Goal: Task Accomplishment & Management: Manage account settings

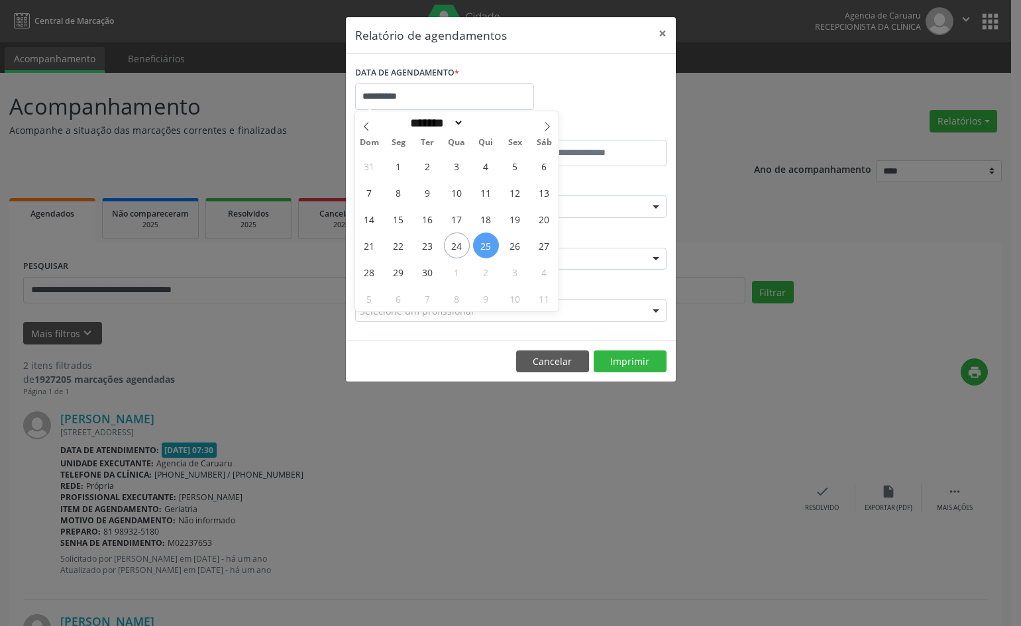
select select "*"
click at [403, 274] on span "29" at bounding box center [399, 272] width 26 height 26
type input "**********"
click at [403, 274] on span "29" at bounding box center [399, 272] width 26 height 26
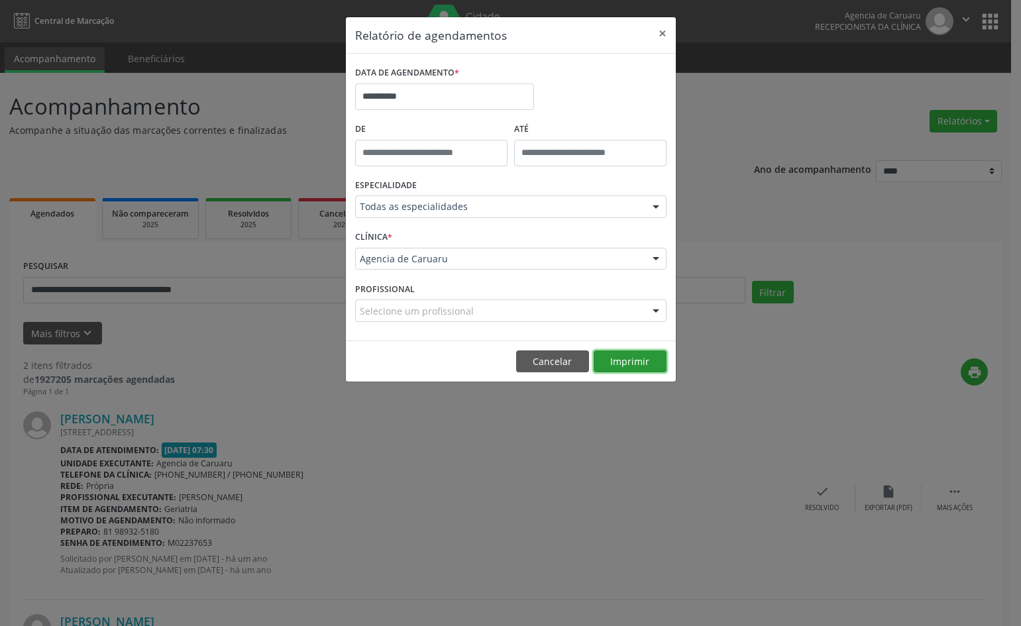
click at [660, 359] on button "Imprimir" at bounding box center [630, 362] width 73 height 23
click at [663, 37] on button "×" at bounding box center [663, 33] width 27 height 32
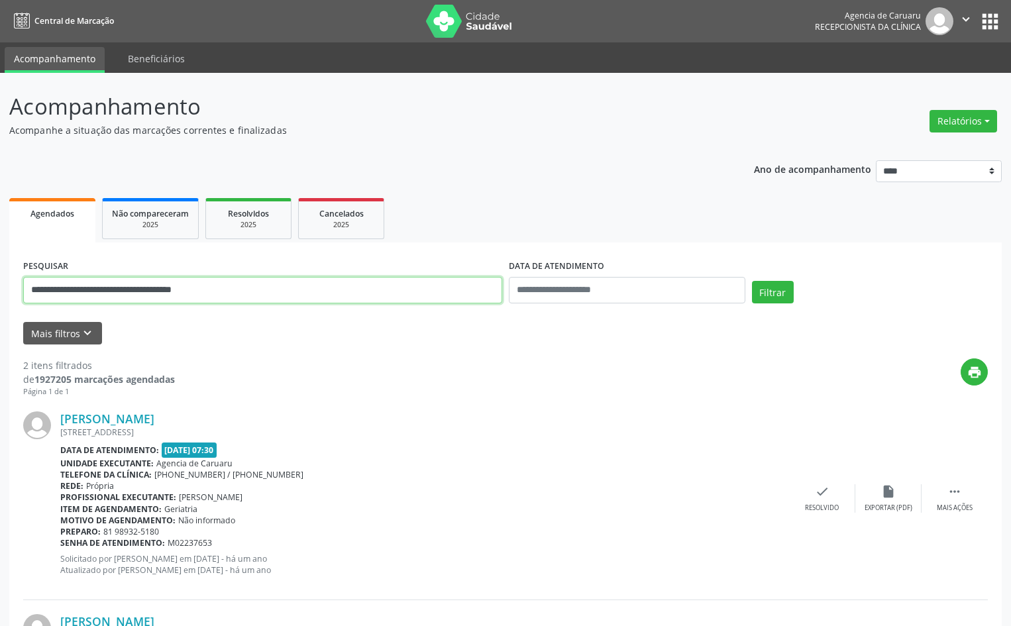
click at [265, 289] on input "**********" at bounding box center [262, 290] width 479 height 27
type input "*"
paste input "**********"
type input "**********"
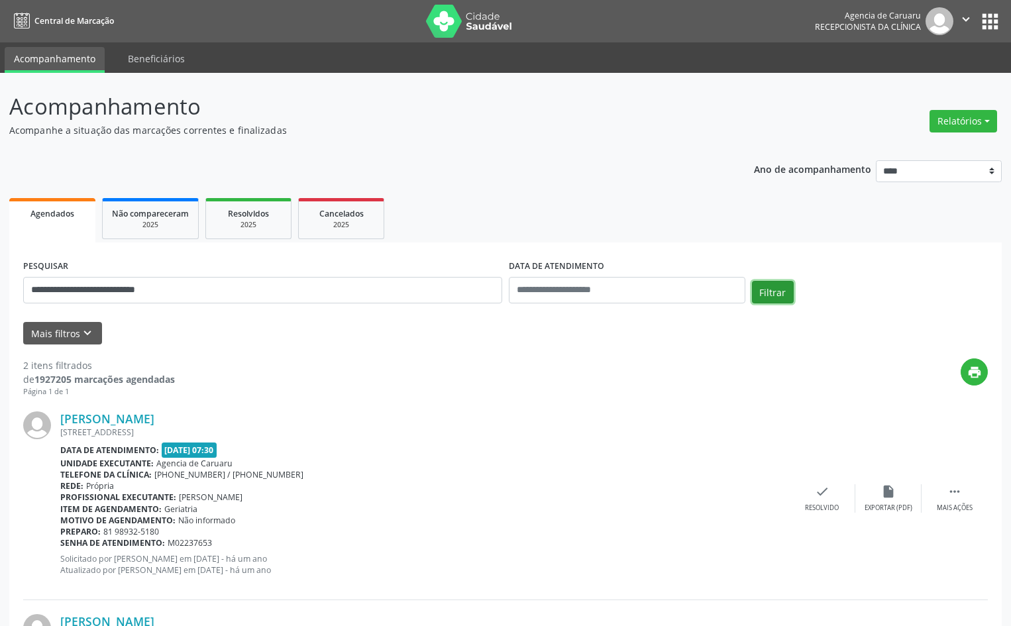
click at [780, 286] on button "Filtrar" at bounding box center [773, 292] width 42 height 23
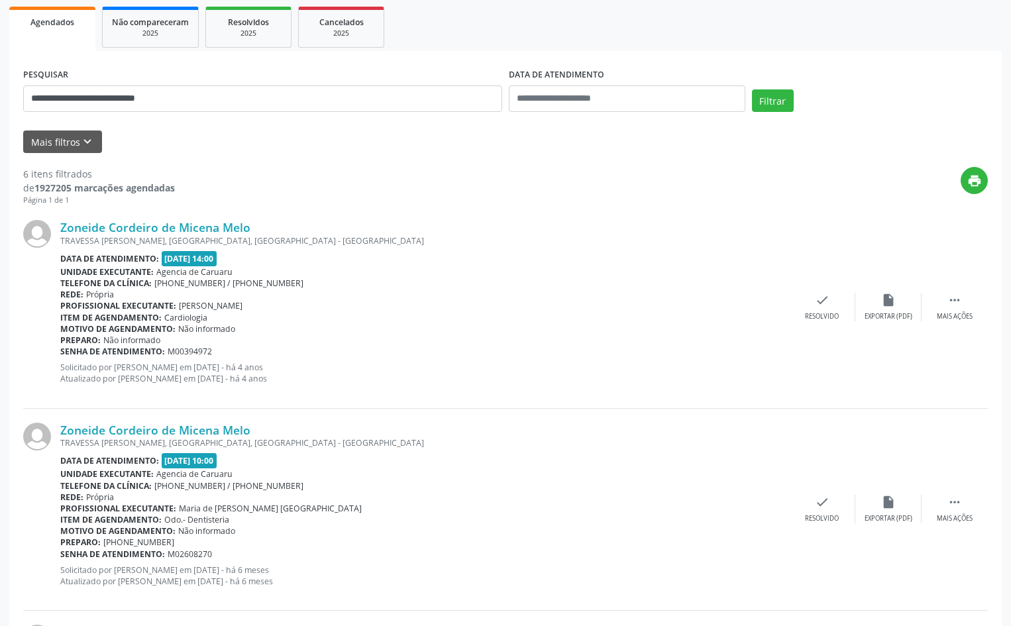
scroll to position [199, 0]
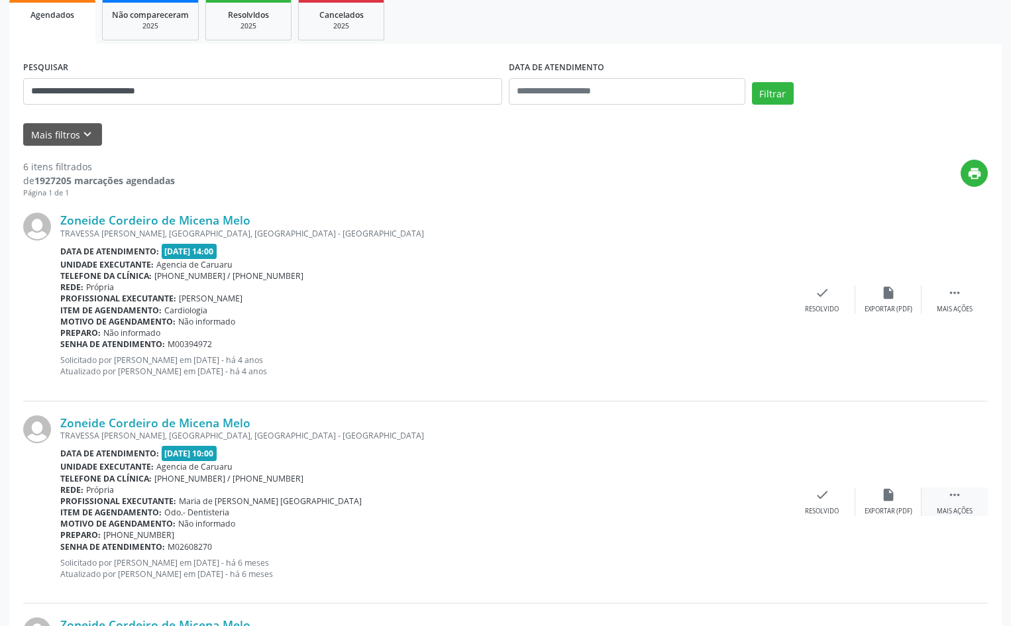
click at [958, 501] on icon "" at bounding box center [955, 495] width 15 height 15
click at [890, 495] on icon "alarm_off" at bounding box center [889, 495] width 15 height 15
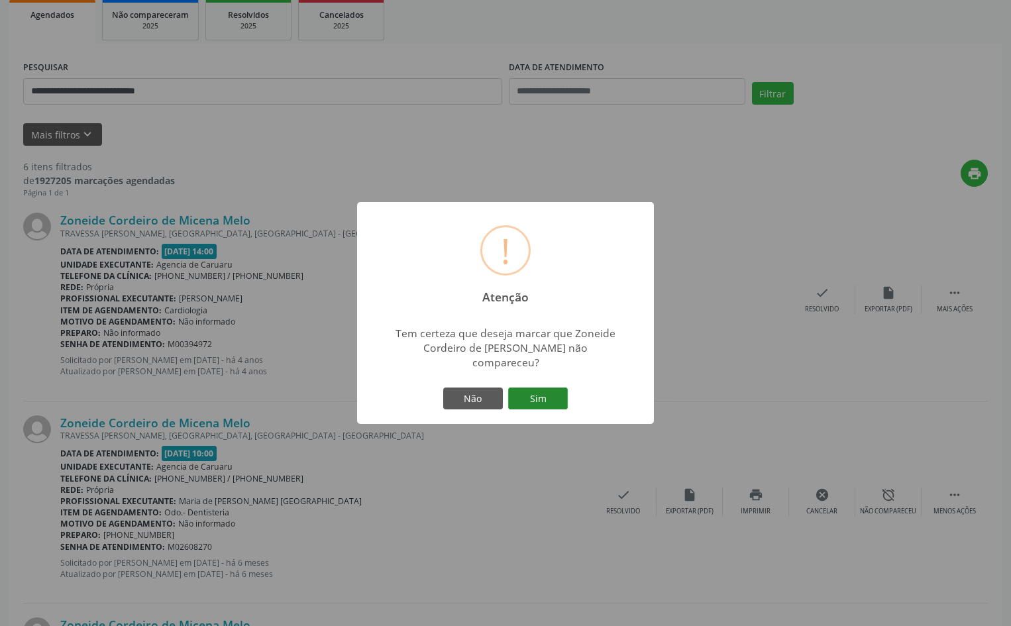
drag, startPoint x: 549, startPoint y: 390, endPoint x: 574, endPoint y: 392, distance: 25.3
click at [550, 390] on button "Sim" at bounding box center [538, 399] width 60 height 23
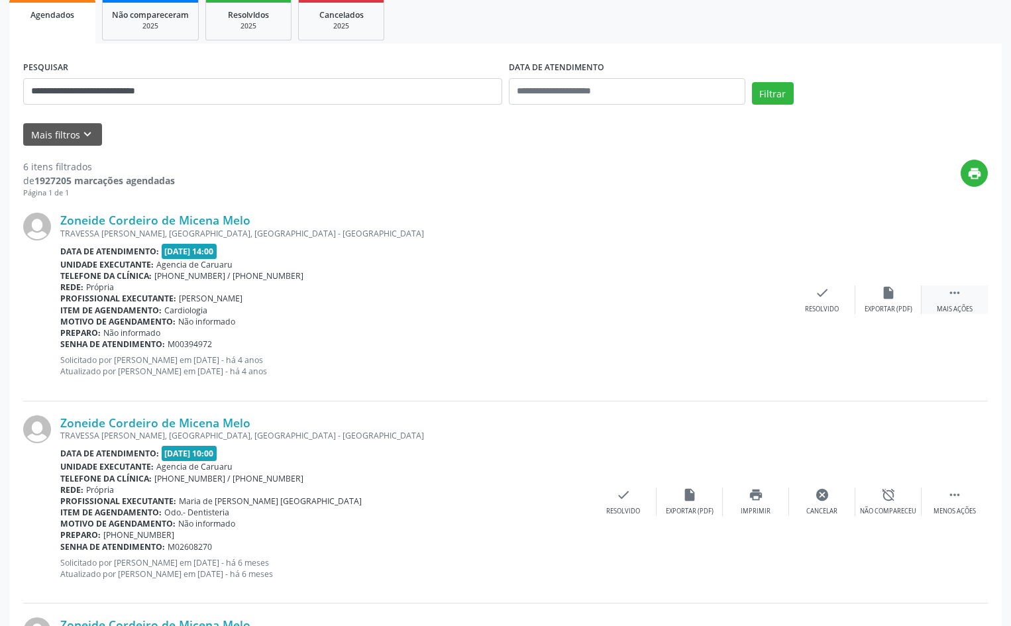
click at [960, 291] on icon "" at bounding box center [955, 293] width 15 height 15
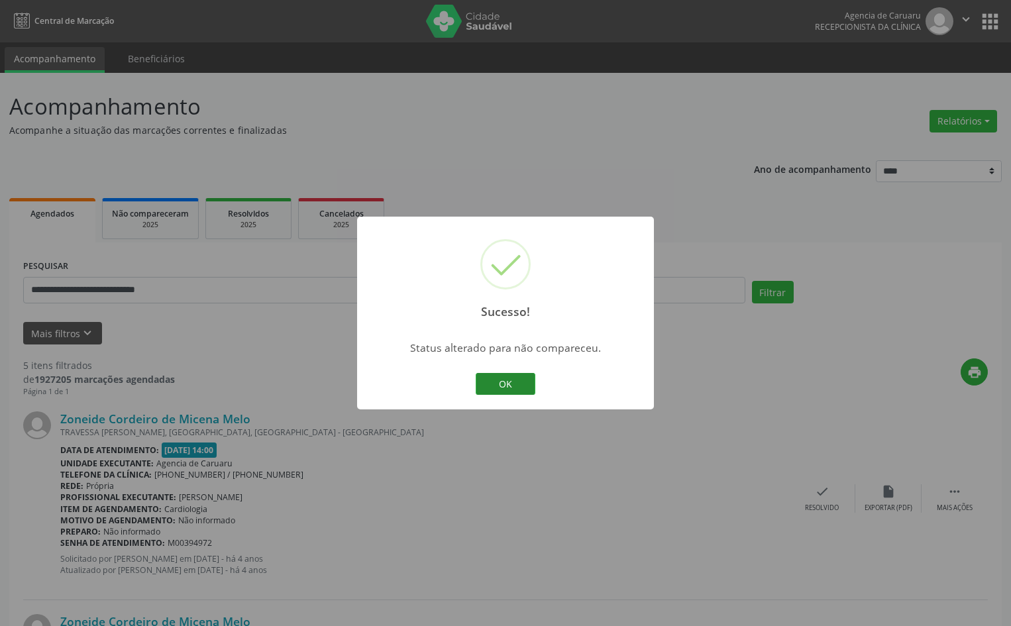
click at [512, 385] on button "OK" at bounding box center [506, 384] width 60 height 23
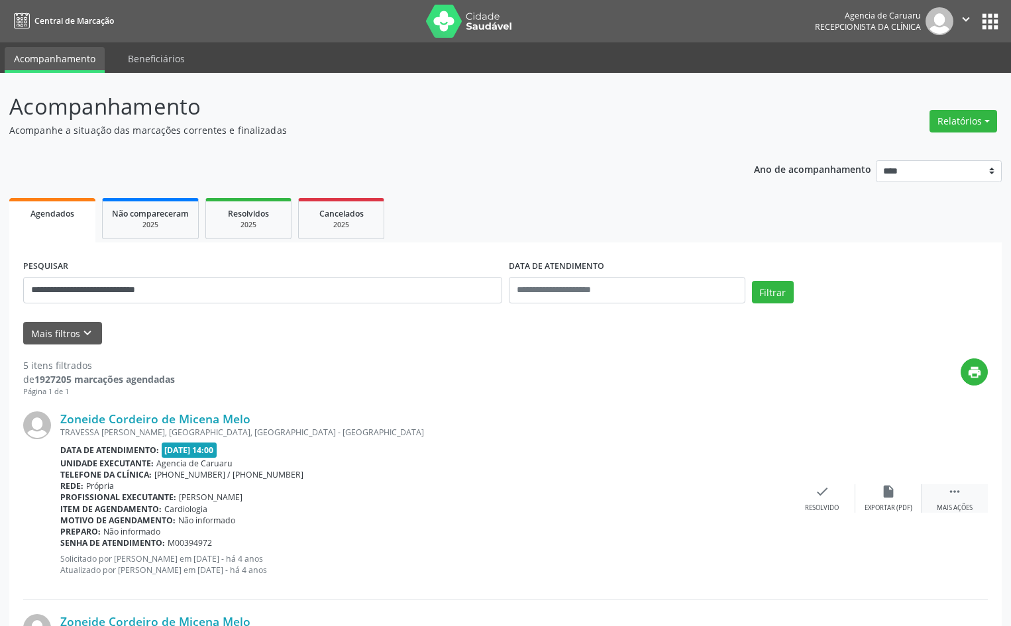
click at [960, 489] on icon "" at bounding box center [955, 492] width 15 height 15
click at [897, 492] on div "alarm_off Não compareceu" at bounding box center [889, 499] width 66 height 29
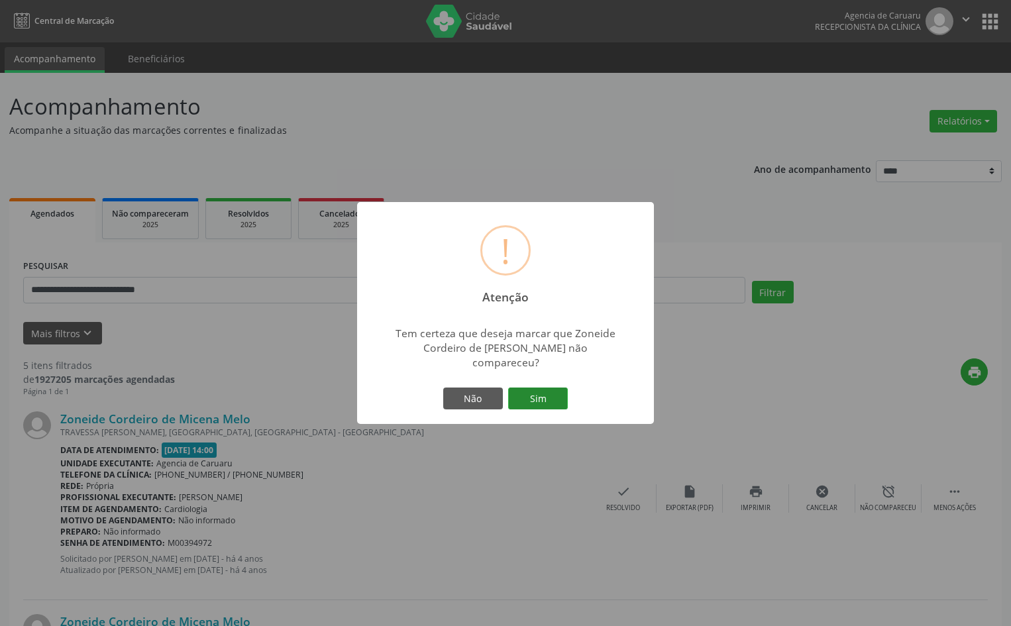
click at [557, 388] on button "Sim" at bounding box center [538, 399] width 60 height 23
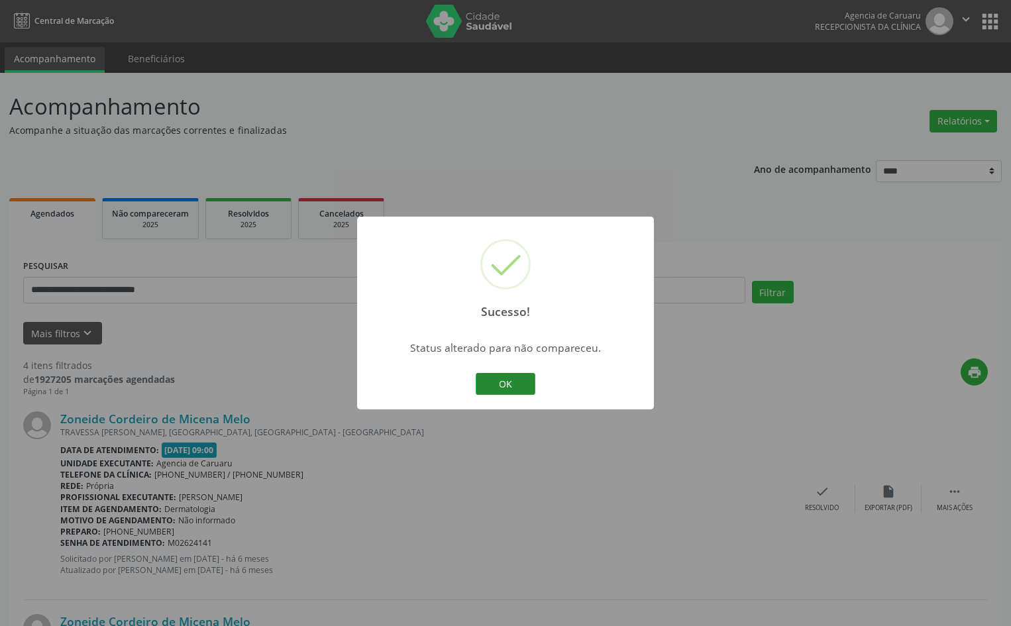
click at [508, 382] on button "OK" at bounding box center [506, 384] width 60 height 23
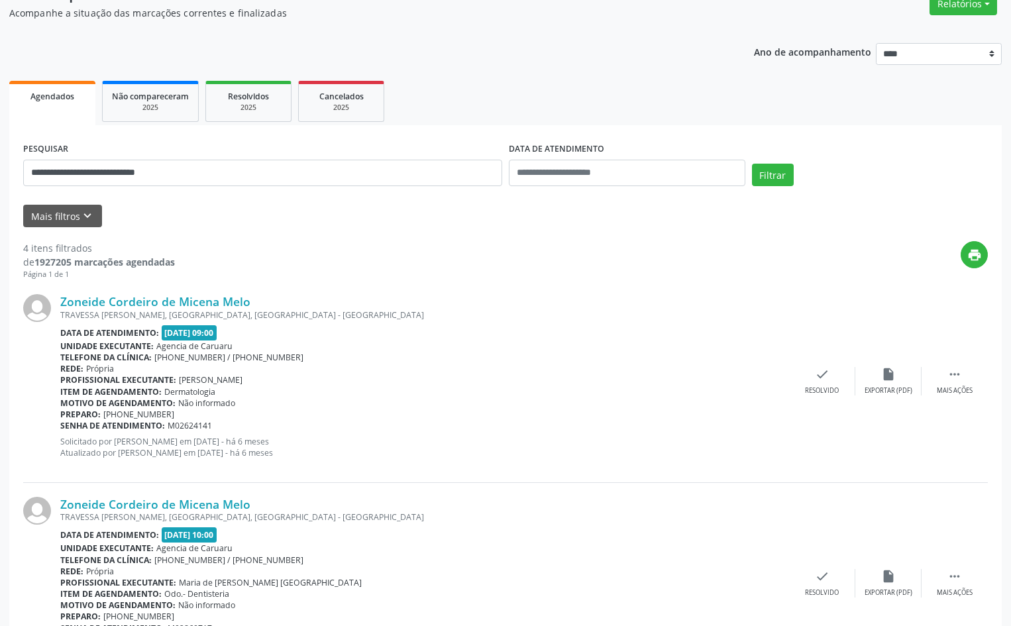
scroll to position [133, 0]
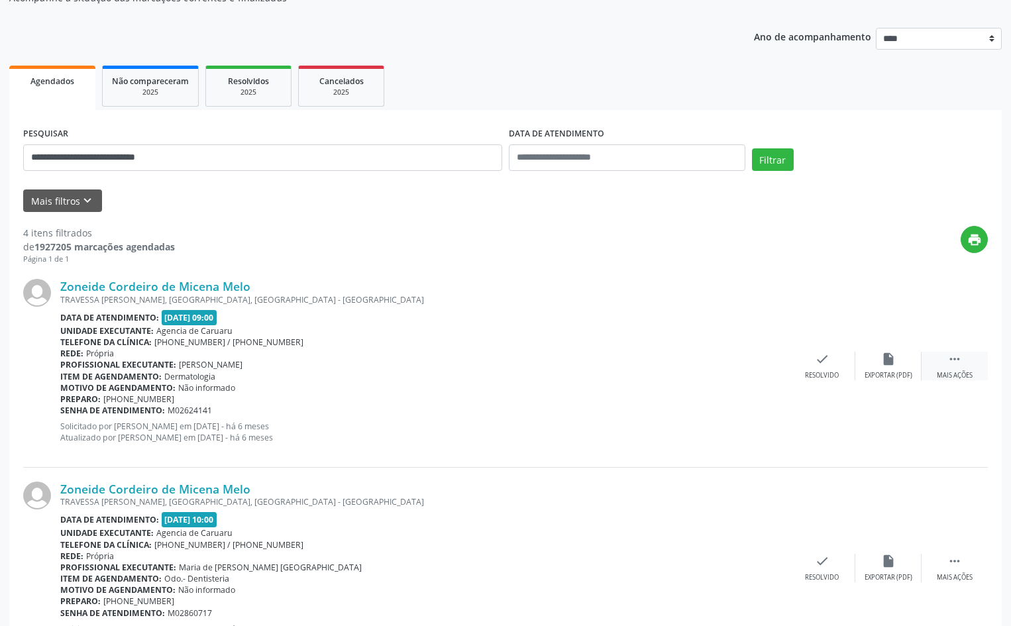
click at [955, 367] on div " Mais ações" at bounding box center [955, 366] width 66 height 29
click at [882, 365] on icon "alarm_off" at bounding box center [889, 359] width 15 height 15
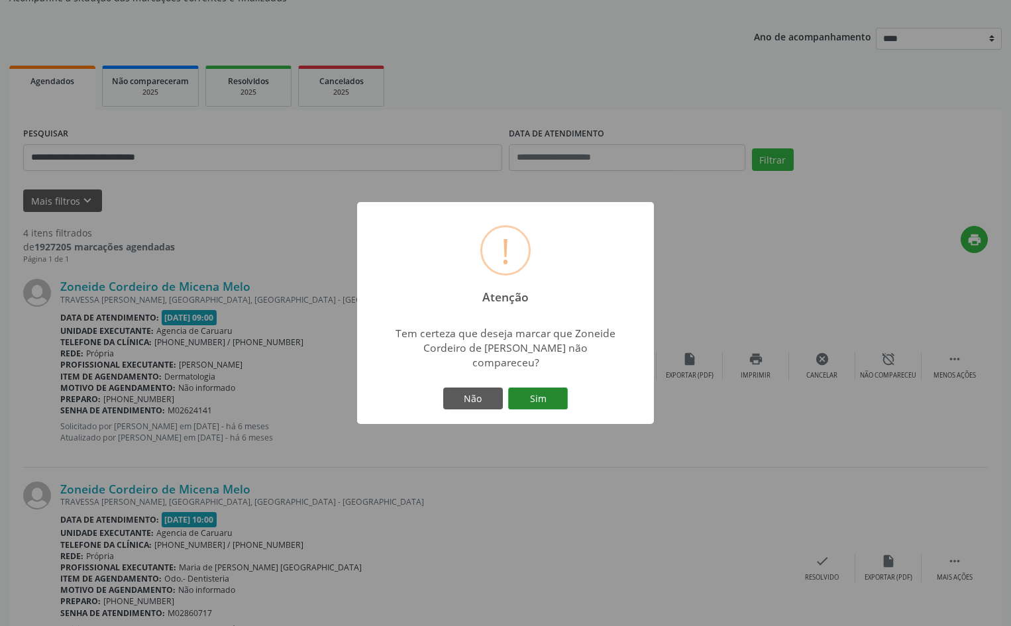
click at [550, 391] on button "Sim" at bounding box center [538, 399] width 60 height 23
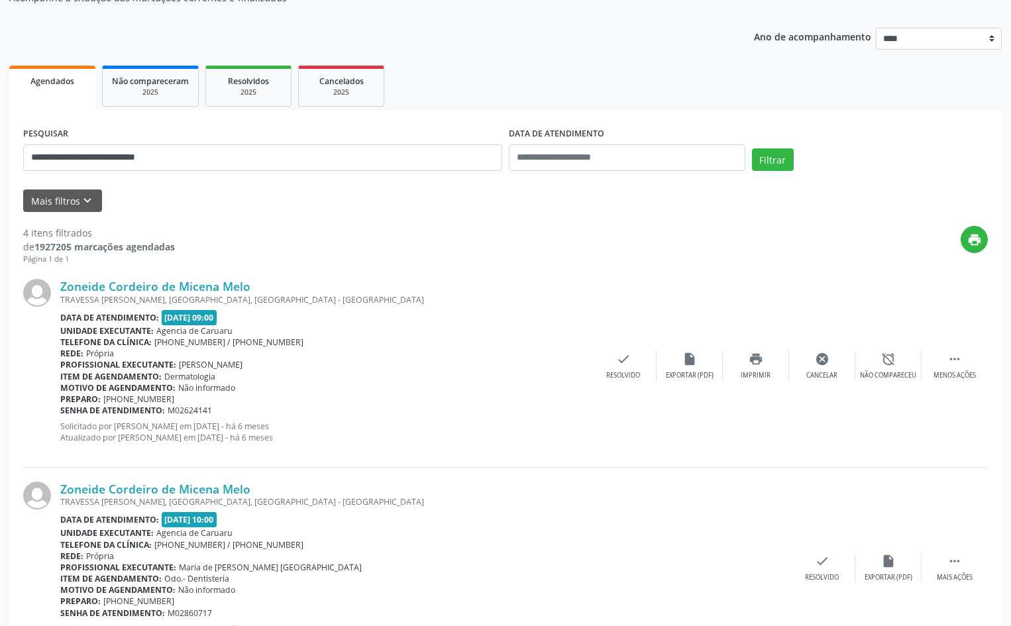
scroll to position [0, 0]
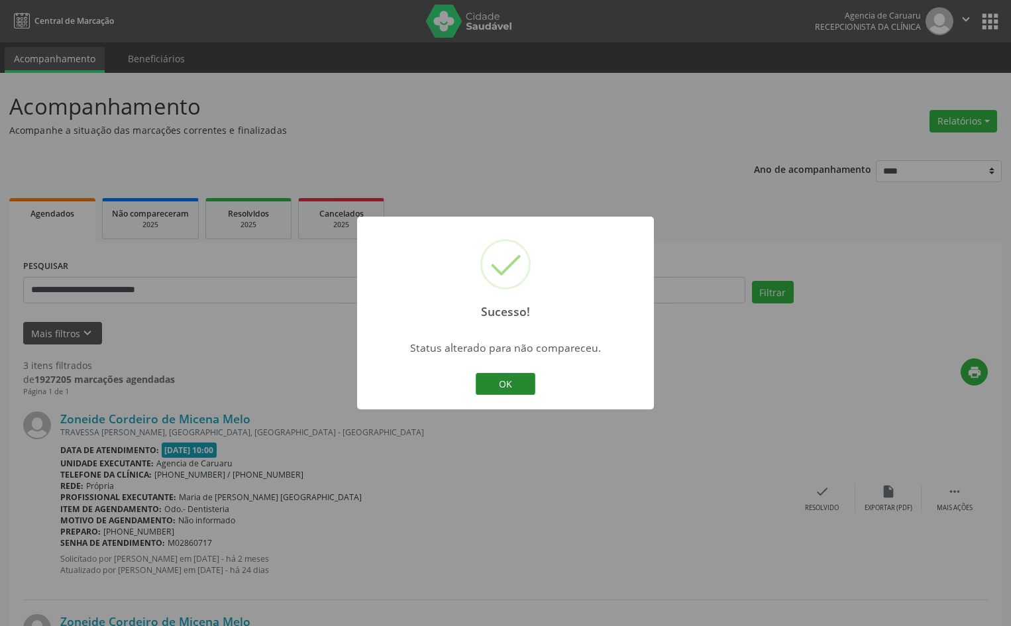
click at [515, 391] on button "OK" at bounding box center [506, 384] width 60 height 23
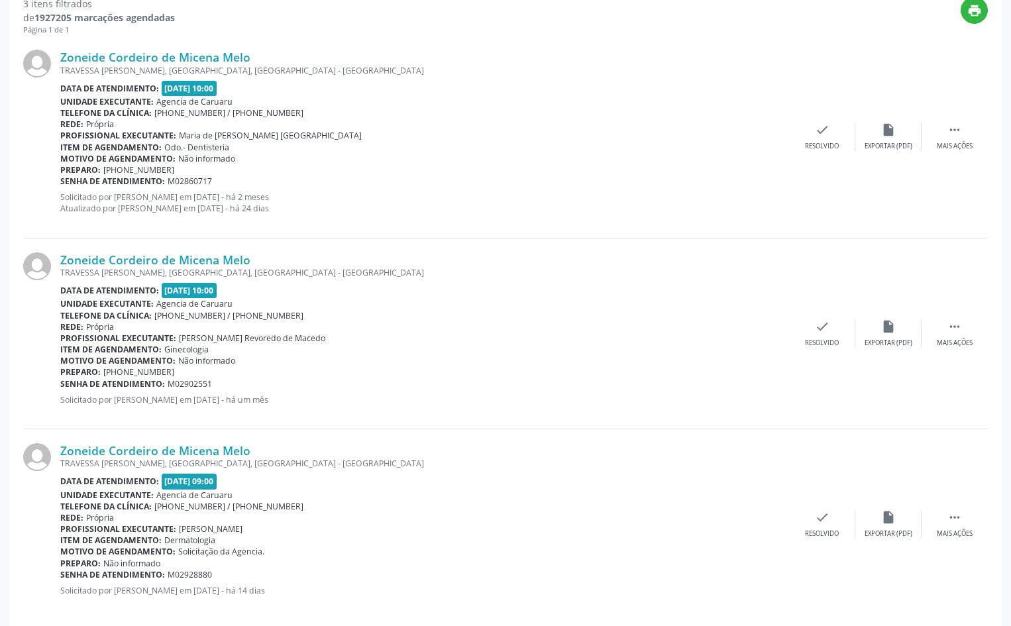
scroll to position [378, 0]
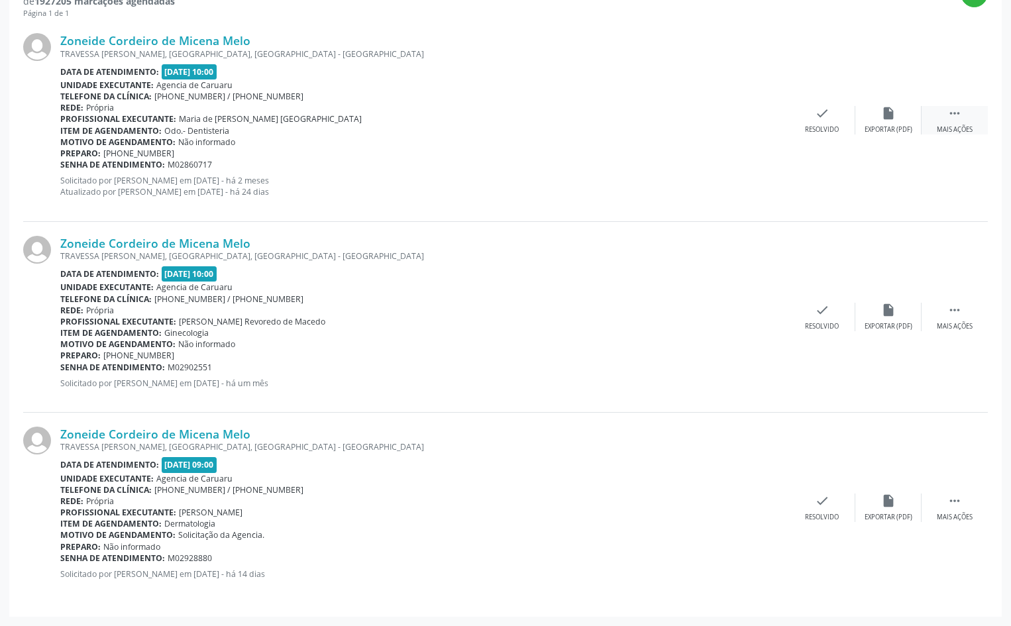
click at [954, 115] on icon "" at bounding box center [955, 113] width 15 height 15
click at [901, 120] on div "alarm_off Não compareceu" at bounding box center [889, 120] width 66 height 29
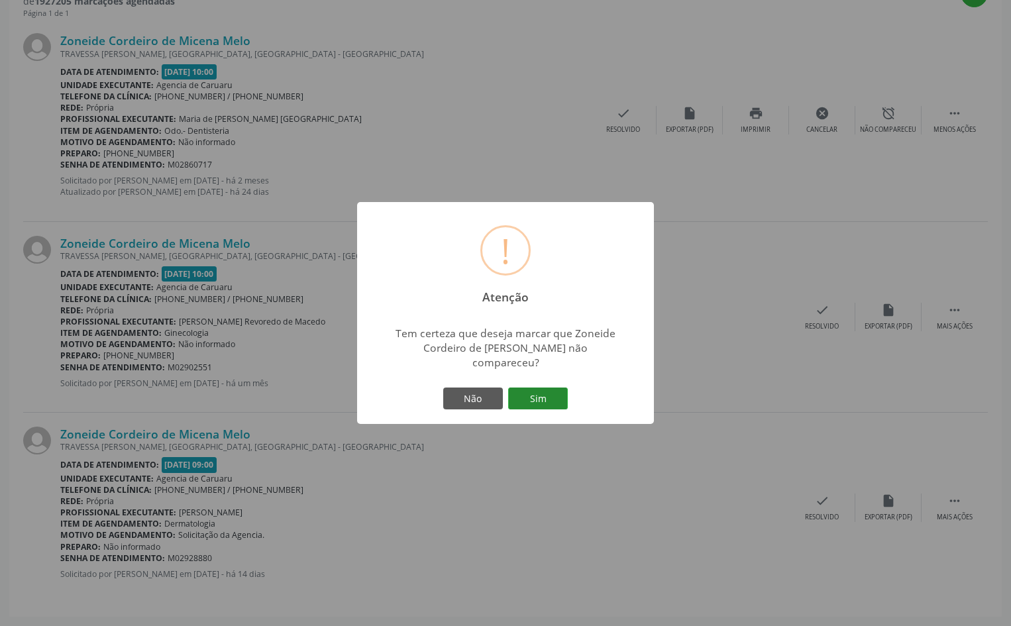
click at [539, 388] on button "Sim" at bounding box center [538, 399] width 60 height 23
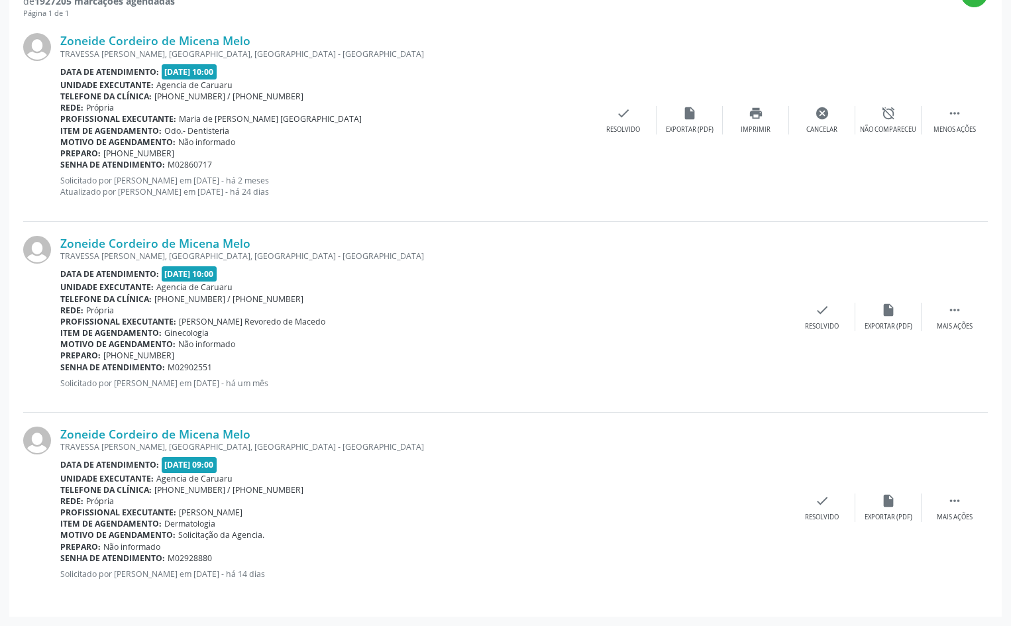
scroll to position [0, 0]
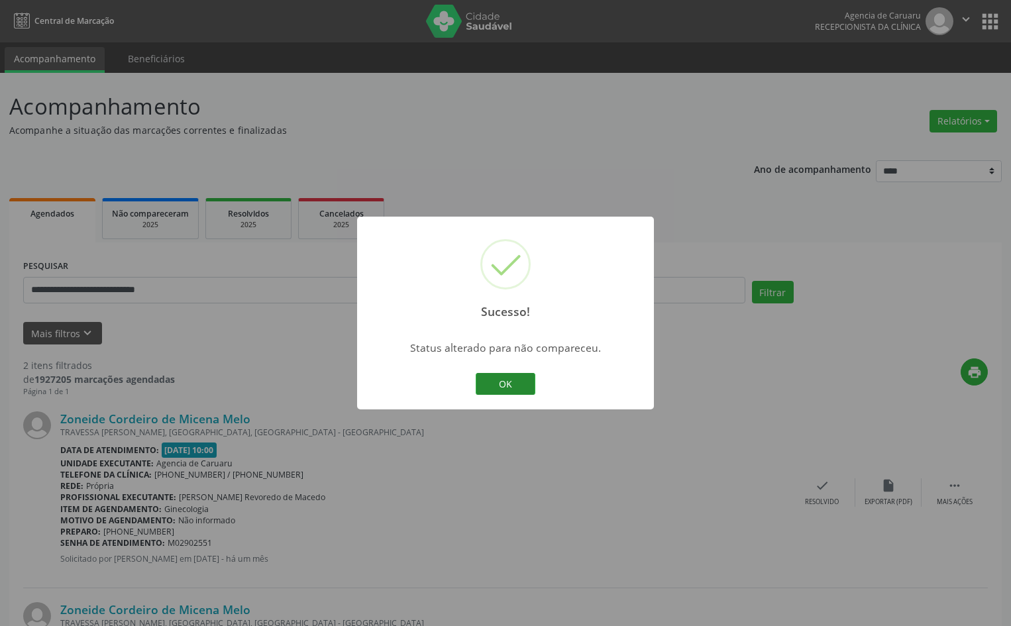
click at [515, 380] on button "OK" at bounding box center [506, 384] width 60 height 23
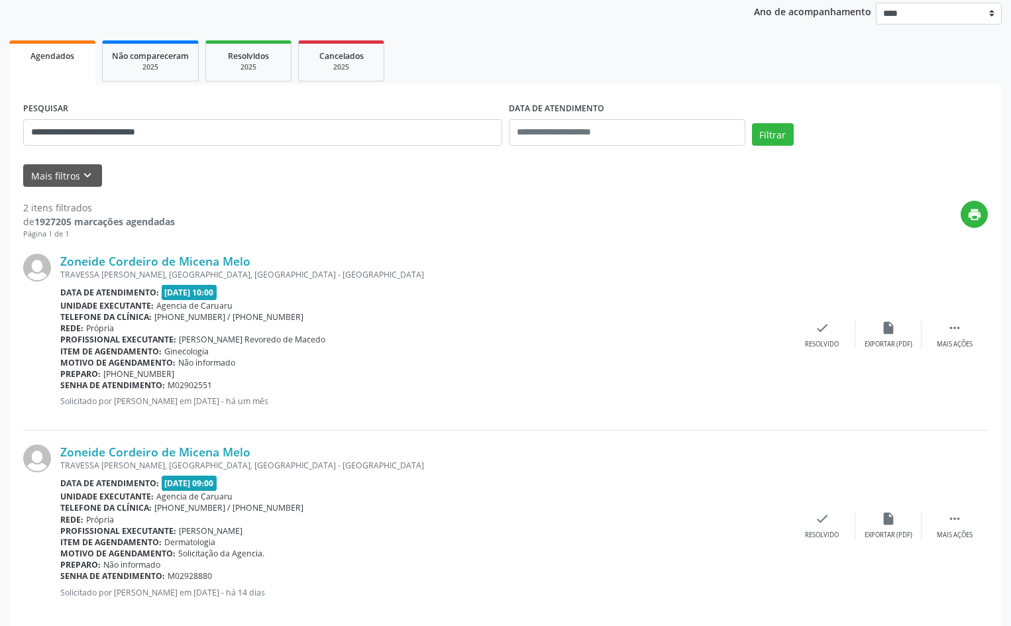
scroll to position [176, 0]
